Goal: Information Seeking & Learning: Learn about a topic

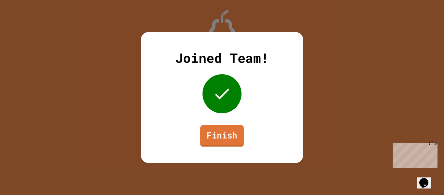
click at [224, 137] on link "Finish" at bounding box center [222, 135] width 44 height 21
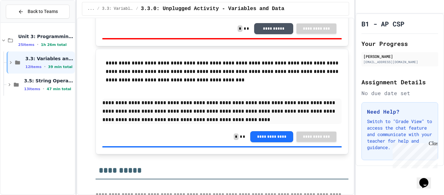
scroll to position [1343, 0]
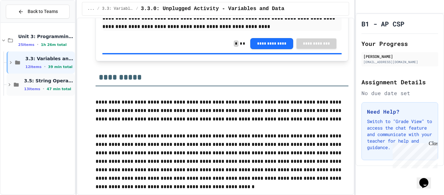
click at [46, 81] on span "3.5: String Operators" at bounding box center [48, 81] width 49 height 6
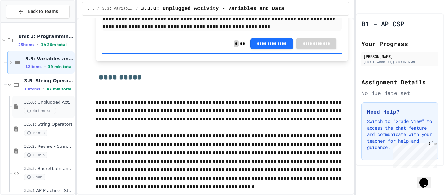
click at [59, 107] on div "3.5.0: Unplugged Activity - String Operators No time set" at bounding box center [48, 106] width 49 height 14
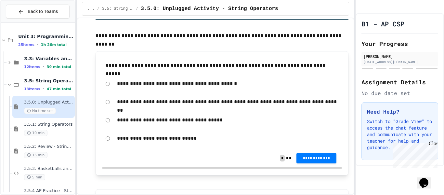
scroll to position [692, 0]
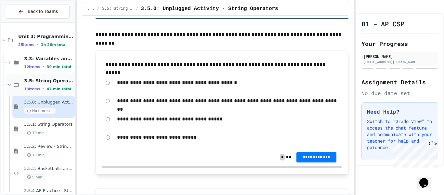
click at [55, 83] on span "3.5: String Operators" at bounding box center [48, 81] width 49 height 6
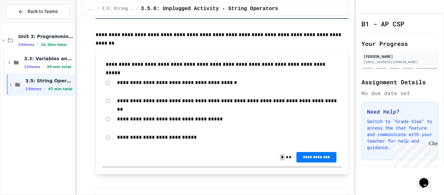
click at [55, 83] on span "3.5: String Operators" at bounding box center [49, 81] width 48 height 6
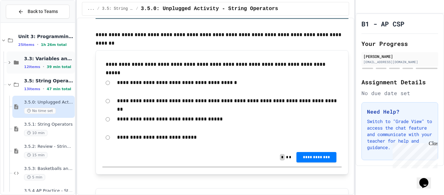
click at [58, 66] on span "39 min total" at bounding box center [59, 67] width 24 height 4
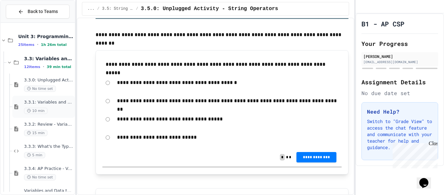
click at [62, 117] on div "3.3.1: Variables and Data Types 10 min" at bounding box center [43, 107] width 62 height 22
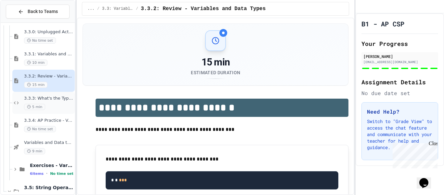
scroll to position [16, 0]
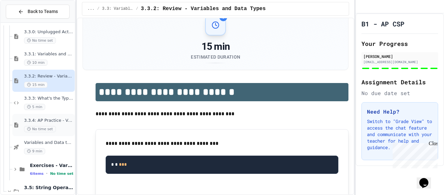
click at [55, 122] on span "3.3.4: AP Practice - Variables" at bounding box center [48, 121] width 49 height 6
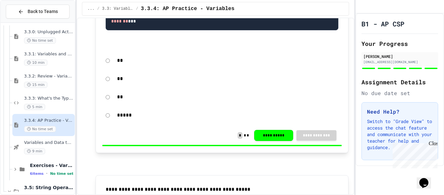
scroll to position [404, 0]
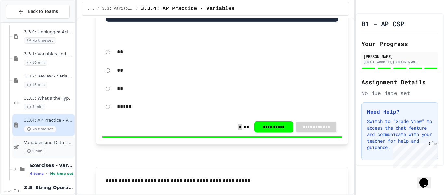
click at [59, 145] on div "Variables and Data types - quiz 9 min" at bounding box center [48, 147] width 49 height 14
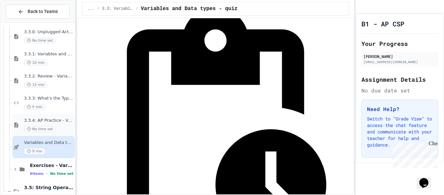
scroll to position [79, 0]
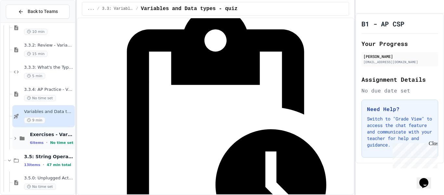
click at [40, 134] on span "Exercises - Variables and Data Types" at bounding box center [52, 134] width 44 height 6
click at [60, 162] on span "No time set" at bounding box center [46, 164] width 32 height 6
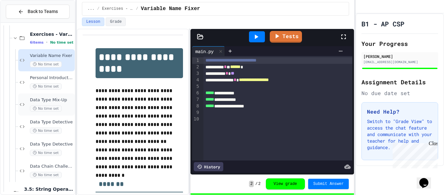
scroll to position [196, 0]
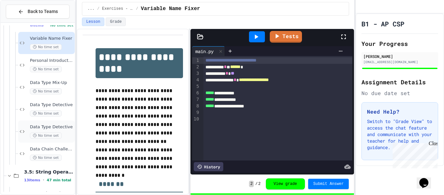
click at [62, 135] on div "No time set" at bounding box center [52, 135] width 44 height 6
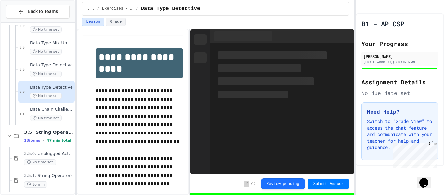
scroll to position [257, 0]
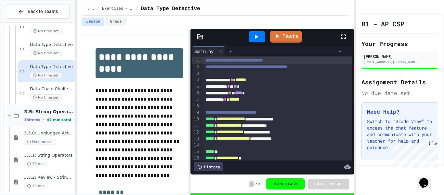
click at [62, 114] on span "3.5: String Operators" at bounding box center [48, 112] width 49 height 6
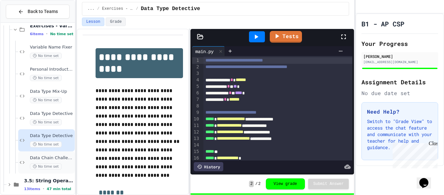
scroll to position [195, 0]
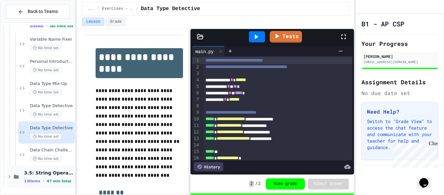
click at [62, 174] on span "3.5: String Operators" at bounding box center [48, 173] width 49 height 6
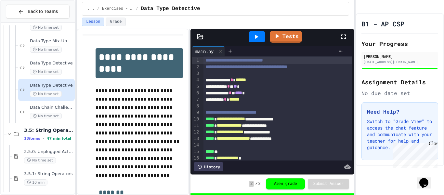
scroll to position [246, 0]
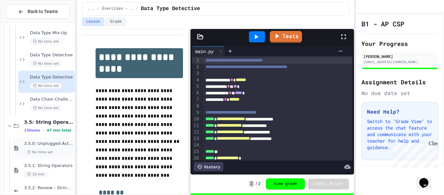
click at [62, 152] on div "No time set" at bounding box center [48, 152] width 49 height 6
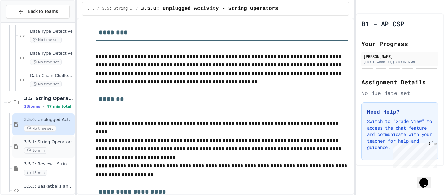
scroll to position [266, 0]
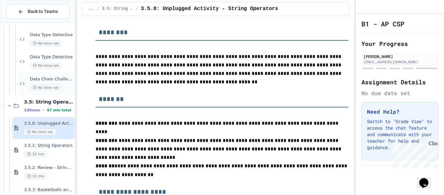
click at [65, 78] on span "Data Chain Challenge" at bounding box center [52, 79] width 44 height 6
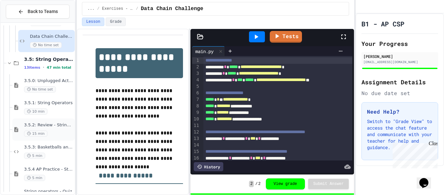
scroll to position [372, 0]
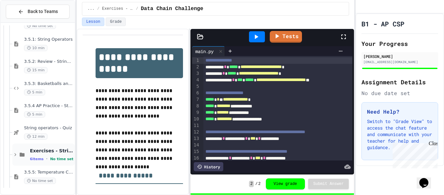
click at [37, 159] on span "6 items" at bounding box center [37, 159] width 14 height 4
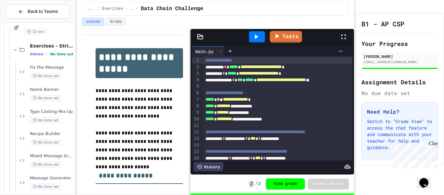
scroll to position [505, 0]
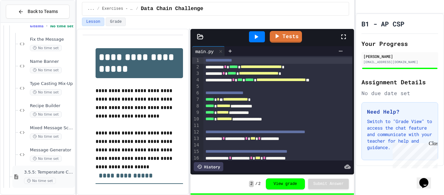
click at [57, 173] on span "3.5.5: Temperature Check - Exit Ticket" at bounding box center [48, 172] width 49 height 6
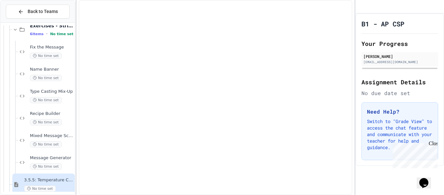
scroll to position [505, 0]
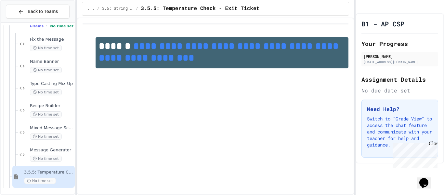
click at [167, 45] on link "**********" at bounding box center [220, 51] width 243 height 21
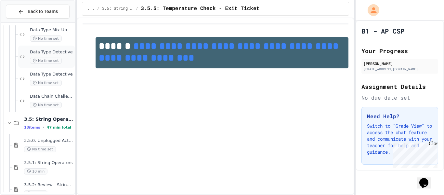
scroll to position [250, 0]
click at [66, 143] on div "3.5.0: Unplugged Activity - String Operators No time set" at bounding box center [48, 144] width 49 height 14
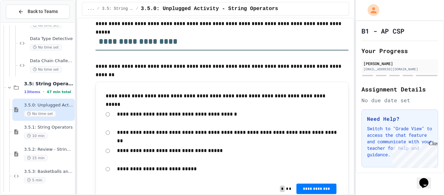
scroll to position [664, 0]
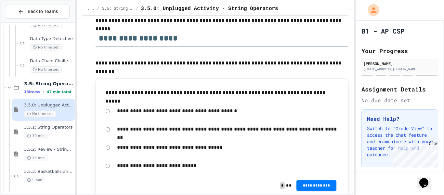
click at [244, 91] on p "**********" at bounding box center [222, 92] width 233 height 8
click at [239, 78] on div "**********" at bounding box center [222, 108] width 253 height 1471
drag, startPoint x: 266, startPoint y: 93, endPoint x: 252, endPoint y: 94, distance: 13.7
click at [252, 94] on p "**********" at bounding box center [222, 92] width 233 height 8
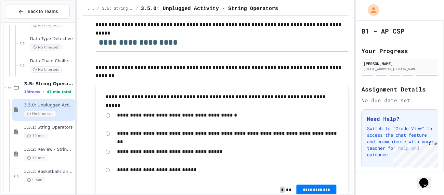
scroll to position [663, 0]
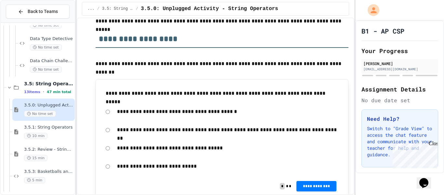
click at [258, 128] on p "**********" at bounding box center [227, 129] width 221 height 8
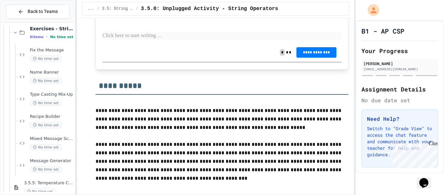
scroll to position [505, 0]
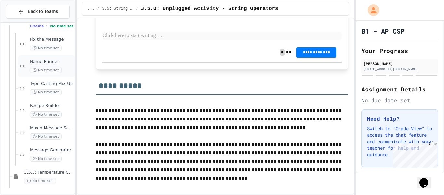
click at [62, 62] on span "Name Banner" at bounding box center [52, 62] width 44 height 6
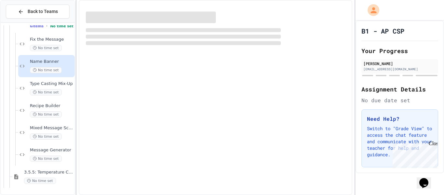
scroll to position [497, 0]
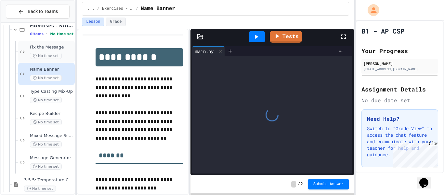
click at [61, 51] on div "Fix the Message No time set" at bounding box center [52, 52] width 44 height 14
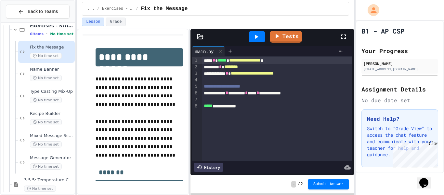
click at [256, 34] on icon at bounding box center [256, 37] width 8 height 8
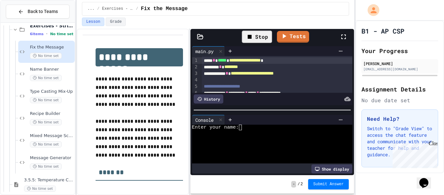
click at [248, 128] on div "Enter your name:" at bounding box center [269, 128] width 155 height 6
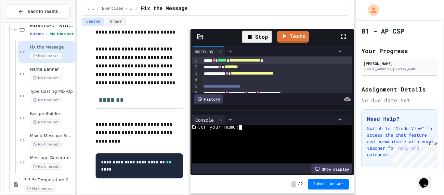
scroll to position [85, 0]
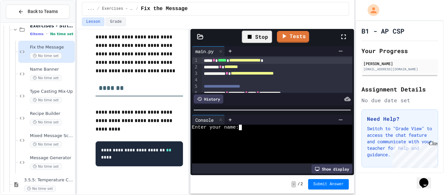
type textarea "*"
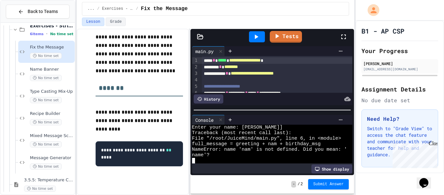
click at [259, 35] on icon at bounding box center [256, 37] width 8 height 8
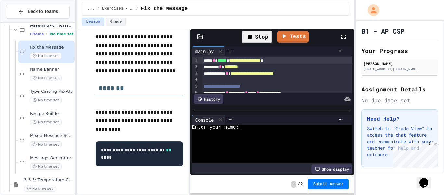
click at [224, 137] on div at bounding box center [269, 139] width 155 height 6
type textarea "*"
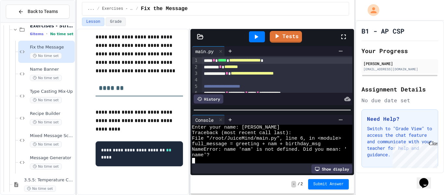
scroll to position [18, 0]
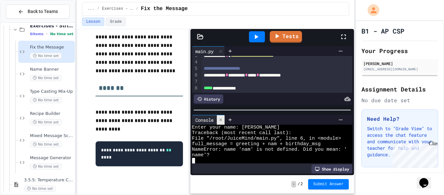
click at [222, 120] on icon at bounding box center [220, 119] width 5 height 5
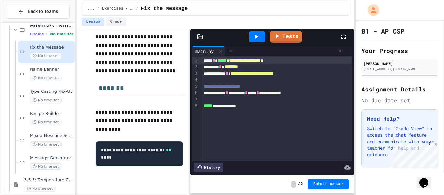
click at [261, 36] on div at bounding box center [257, 36] width 16 height 11
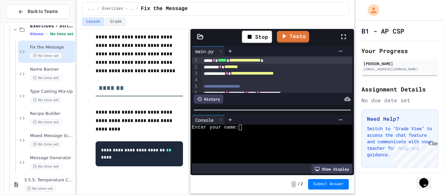
click at [250, 129] on div "Enter your name:" at bounding box center [269, 128] width 155 height 6
type textarea "*"
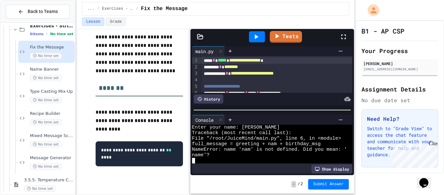
click at [232, 65] on span "********" at bounding box center [231, 66] width 14 height 5
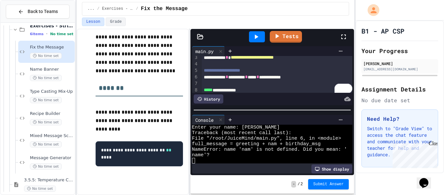
scroll to position [18, 0]
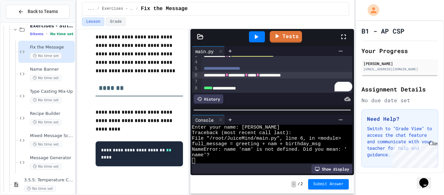
click at [280, 76] on div "**********" at bounding box center [277, 75] width 151 height 7
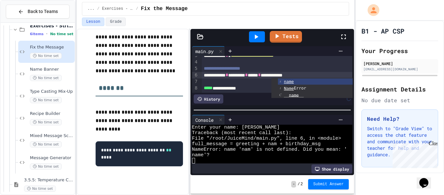
click at [260, 30] on div at bounding box center [257, 37] width 22 height 18
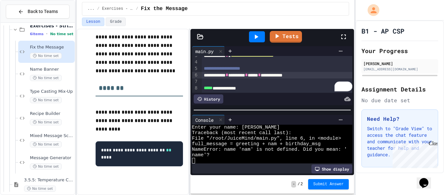
click at [255, 39] on icon at bounding box center [256, 37] width 8 height 8
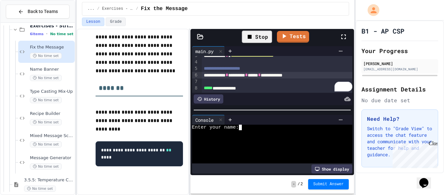
click at [249, 132] on div at bounding box center [269, 133] width 155 height 6
type textarea "*"
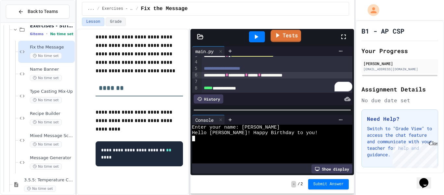
click at [286, 39] on link "Tests" at bounding box center [286, 36] width 31 height 12
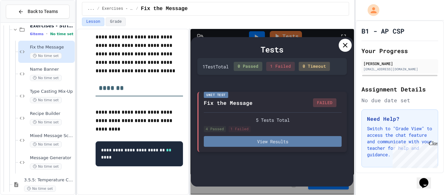
click at [306, 141] on button "View Results" at bounding box center [273, 141] width 138 height 11
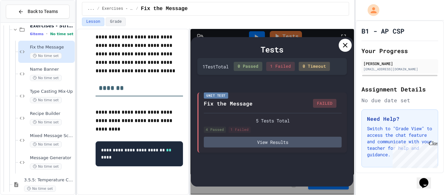
click at [347, 48] on icon at bounding box center [345, 45] width 8 height 8
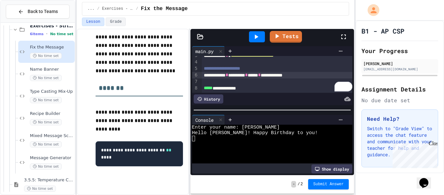
scroll to position [0, 0]
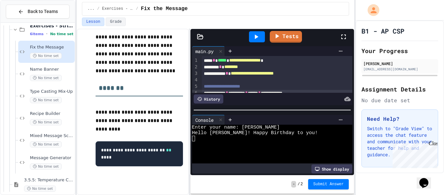
click at [251, 74] on span "**********" at bounding box center [252, 73] width 43 height 5
click at [277, 41] on link "Tests" at bounding box center [286, 37] width 33 height 12
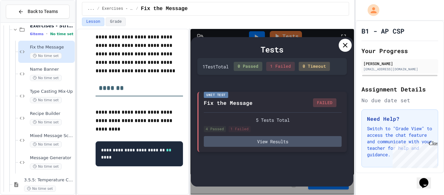
click at [317, 135] on div "5 Tests Total 4 Passed 1 Failed View Results" at bounding box center [273, 129] width 138 height 34
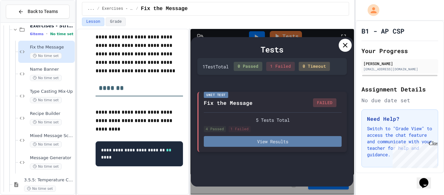
click at [317, 138] on button "View Results" at bounding box center [273, 141] width 138 height 11
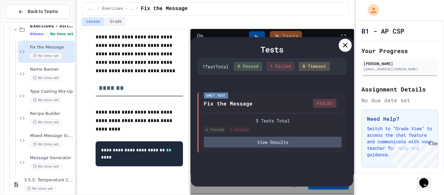
click at [345, 45] on icon at bounding box center [345, 45] width 5 height 5
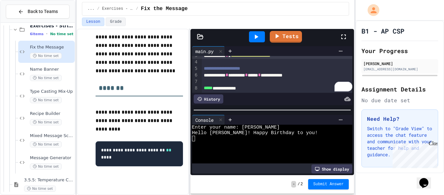
scroll to position [14, 0]
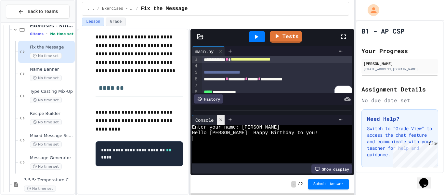
click at [225, 120] on div at bounding box center [221, 119] width 8 height 9
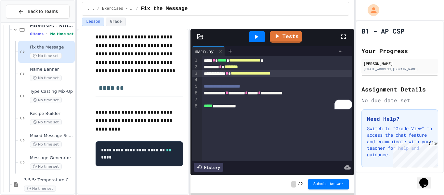
scroll to position [0, 0]
click at [245, 74] on span "**********" at bounding box center [251, 73] width 40 height 5
click at [254, 36] on icon at bounding box center [256, 37] width 8 height 8
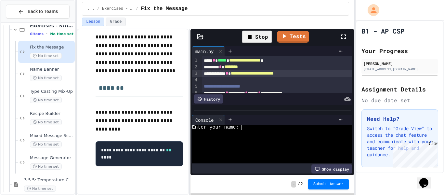
click at [251, 127] on div "Enter your name:" at bounding box center [269, 128] width 155 height 6
type textarea "*"
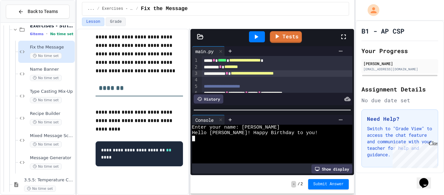
click at [283, 43] on div "Tests" at bounding box center [275, 37] width 130 height 18
click at [283, 36] on link "Tests" at bounding box center [285, 36] width 31 height 12
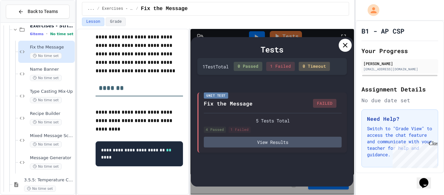
click at [342, 53] on div "Tests" at bounding box center [272, 50] width 150 height 12
click at [345, 48] on icon at bounding box center [345, 45] width 8 height 8
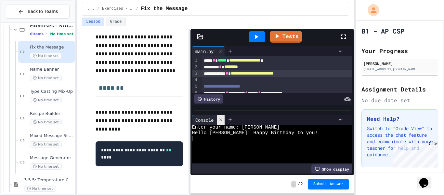
click at [224, 117] on div at bounding box center [221, 119] width 8 height 9
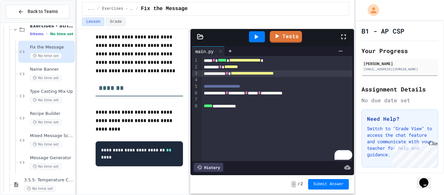
click at [206, 169] on div "History" at bounding box center [209, 167] width 30 height 9
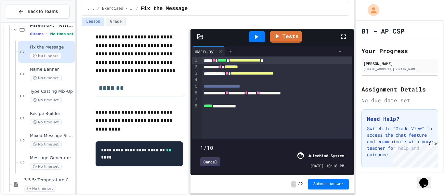
drag, startPoint x: 344, startPoint y: 139, endPoint x: 191, endPoint y: 110, distance: 155.5
click at [192, 110] on div "**********" at bounding box center [272, 114] width 161 height 117
type input "*"
drag, startPoint x: 201, startPoint y: 139, endPoint x: 198, endPoint y: 106, distance: 34.0
click at [198, 106] on div "**********" at bounding box center [272, 114] width 161 height 117
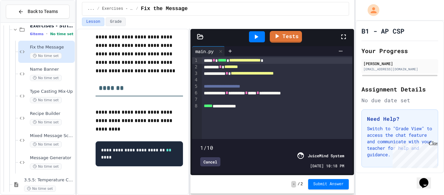
click at [184, 129] on div "**********" at bounding box center [133, 112] width 112 height 166
click at [209, 160] on div "Cancel" at bounding box center [210, 161] width 20 height 9
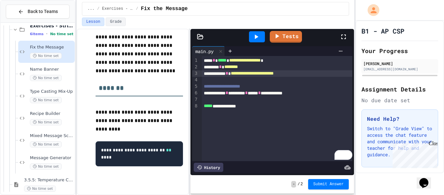
scroll to position [83, 0]
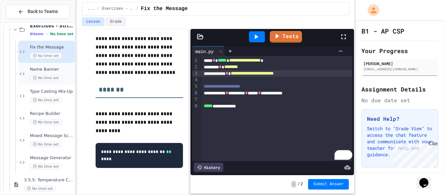
click at [59, 71] on span "Name Banner" at bounding box center [52, 70] width 44 height 6
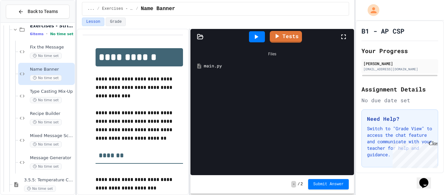
click at [215, 71] on div "main.py" at bounding box center [272, 66] width 157 height 12
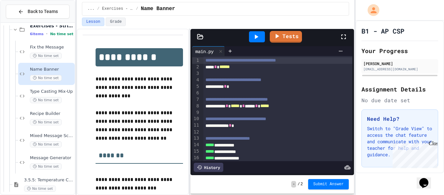
scroll to position [2, 0]
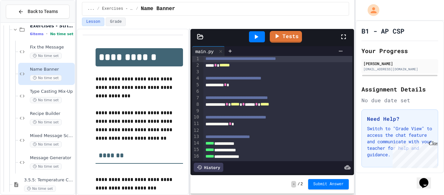
click at [253, 36] on icon at bounding box center [256, 37] width 8 height 8
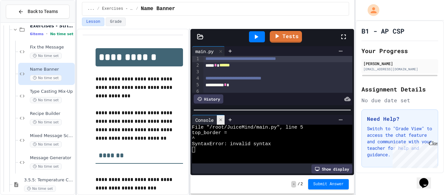
click at [219, 121] on icon at bounding box center [220, 119] width 5 height 5
